Goal: Task Accomplishment & Management: Manage account settings

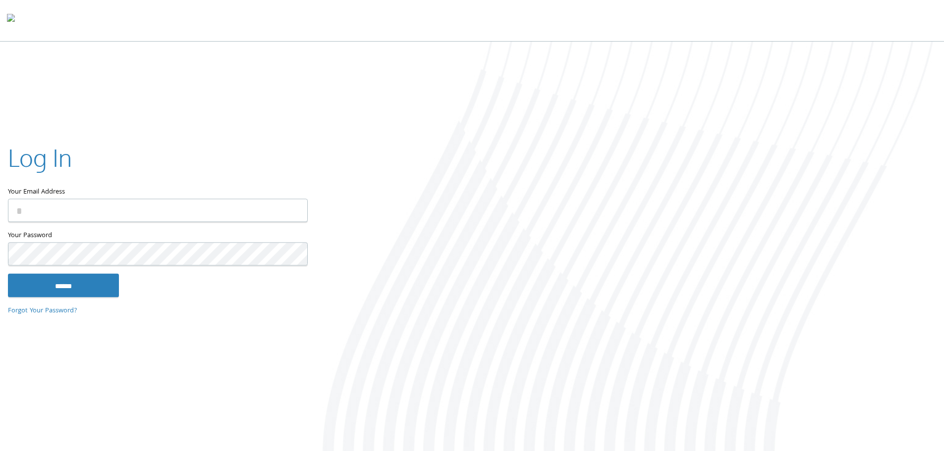
click at [111, 207] on input "Your Email Address" at bounding box center [158, 210] width 300 height 23
type input "**********"
click at [445, 120] on div at bounding box center [629, 248] width 629 height 412
click at [477, 314] on div at bounding box center [629, 248] width 629 height 412
